Goal: Task Accomplishment & Management: Use online tool/utility

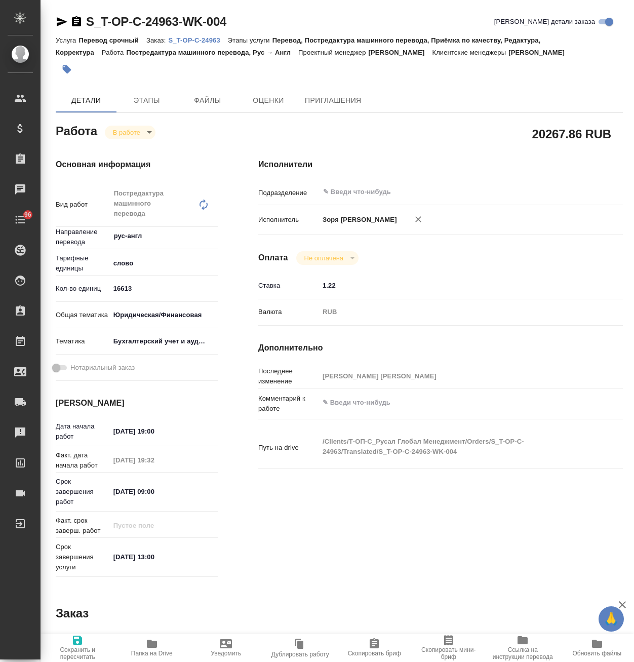
type textarea "x"
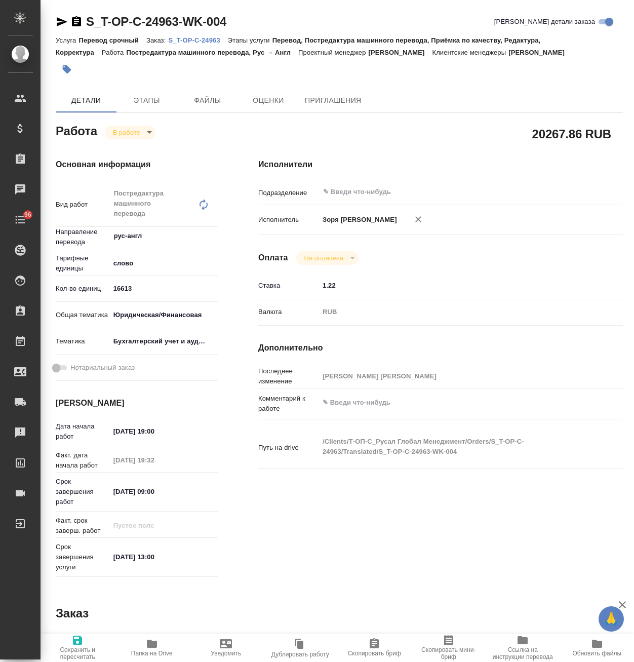
type textarea "x"
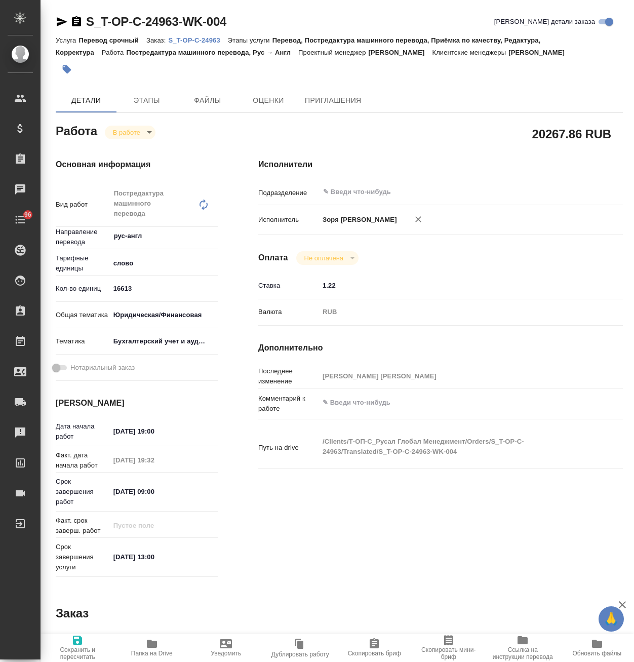
type textarea "x"
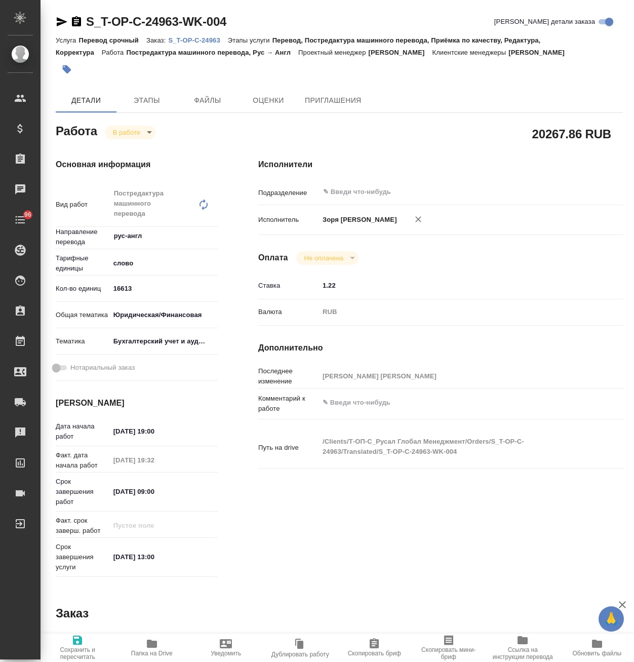
type textarea "x"
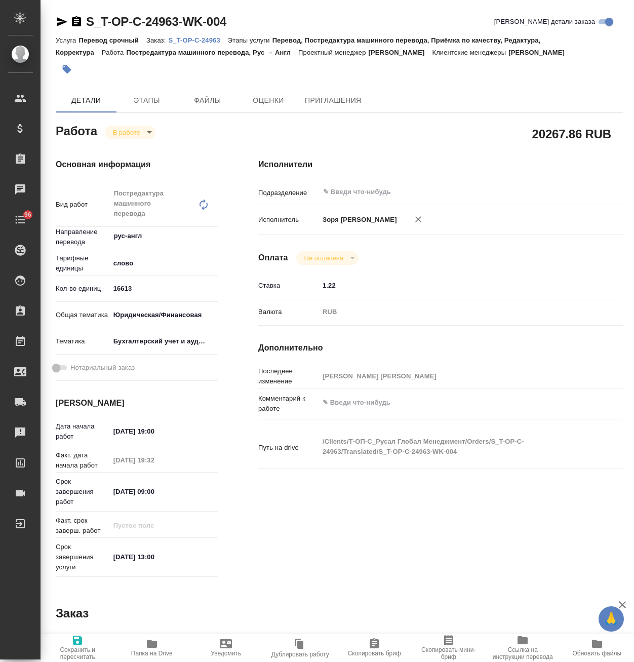
type textarea "x"
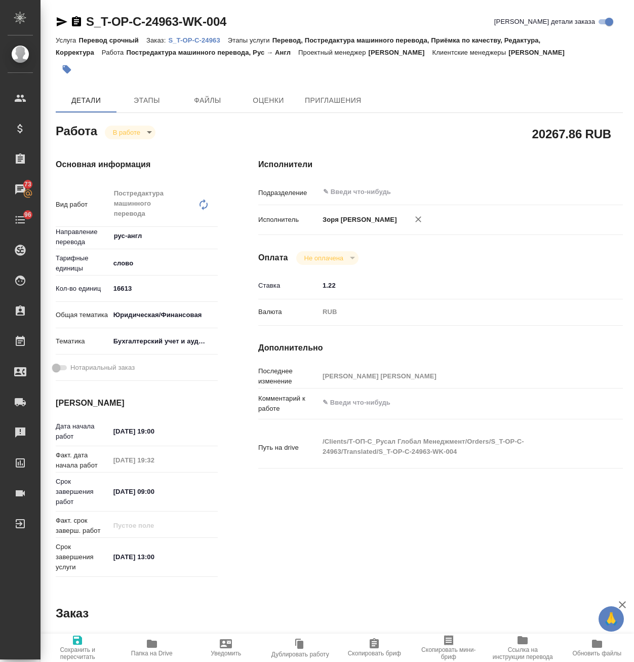
type textarea "x"
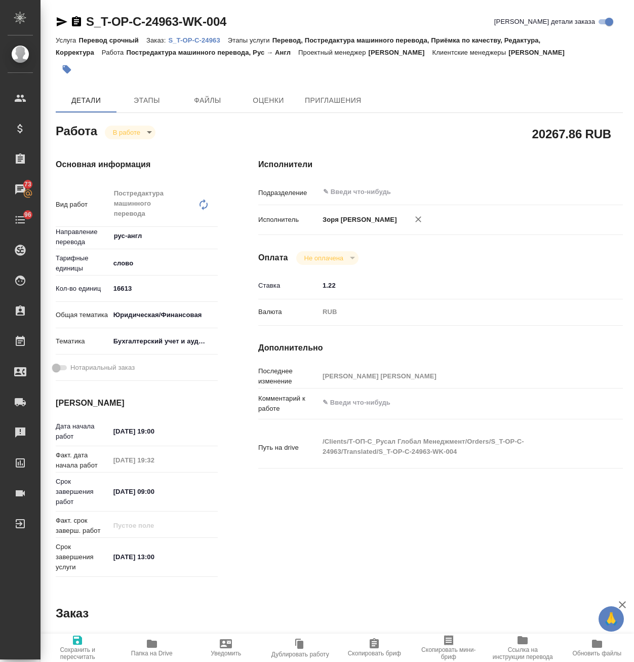
click at [117, 68] on div at bounding box center [245, 69] width 378 height 22
click at [208, 40] on p "S_T-OP-C-24963" at bounding box center [197, 40] width 59 height 8
